Goal: Find specific page/section: Find specific page/section

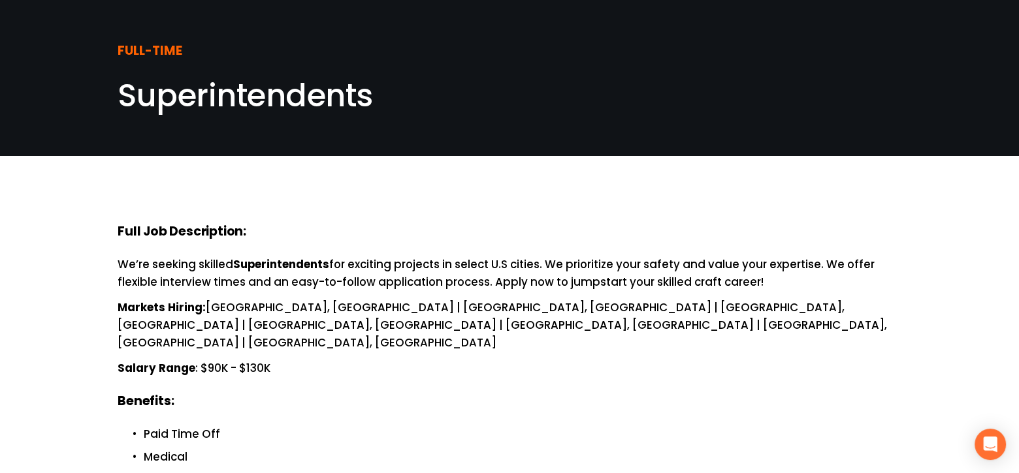
click at [101, 97] on div "FULL-TIME Superintendents" at bounding box center [509, 78] width 1019 height 81
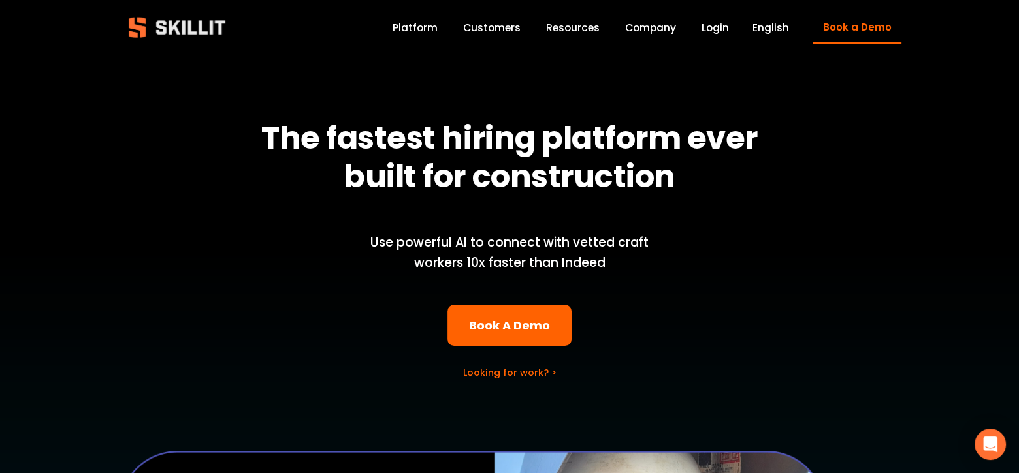
click at [398, 26] on link "Platform" at bounding box center [414, 28] width 45 height 18
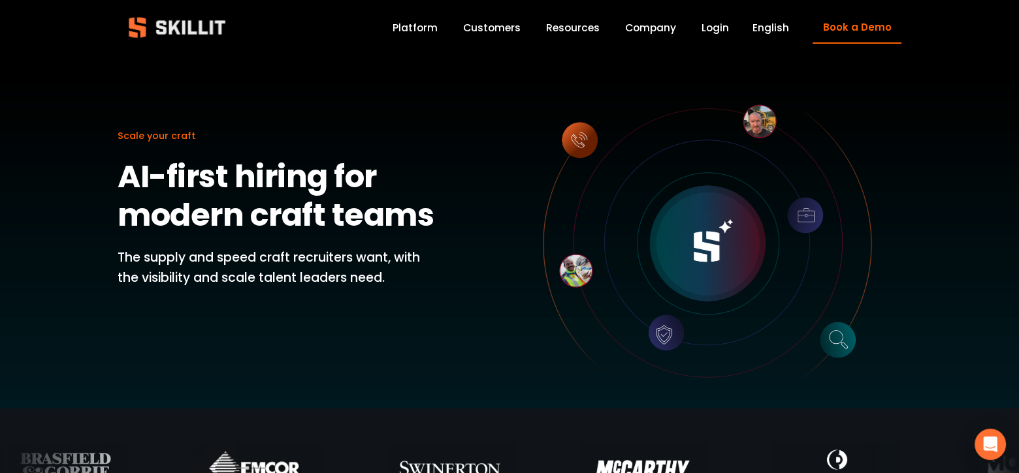
click at [0, 0] on div "Blog Pricing Help Center Labor Insights" at bounding box center [0, 0] width 0 height 0
click at [0, 0] on span "Blog" at bounding box center [0, 0] width 0 height 0
